Goal: Navigation & Orientation: Find specific page/section

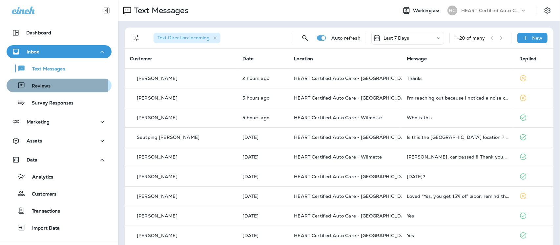
click at [48, 86] on p "Reviews" at bounding box center [37, 86] width 25 height 6
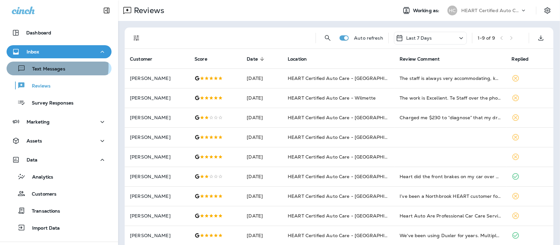
click at [50, 67] on p "Text Messages" at bounding box center [46, 69] width 40 height 6
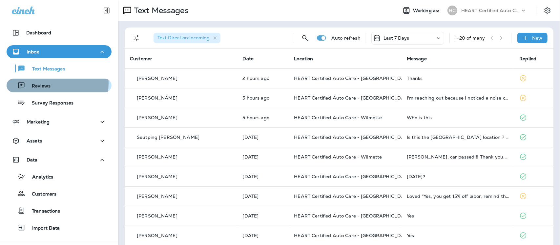
click at [48, 84] on p "Reviews" at bounding box center [37, 86] width 25 height 6
